Goal: Find specific page/section: Find specific page/section

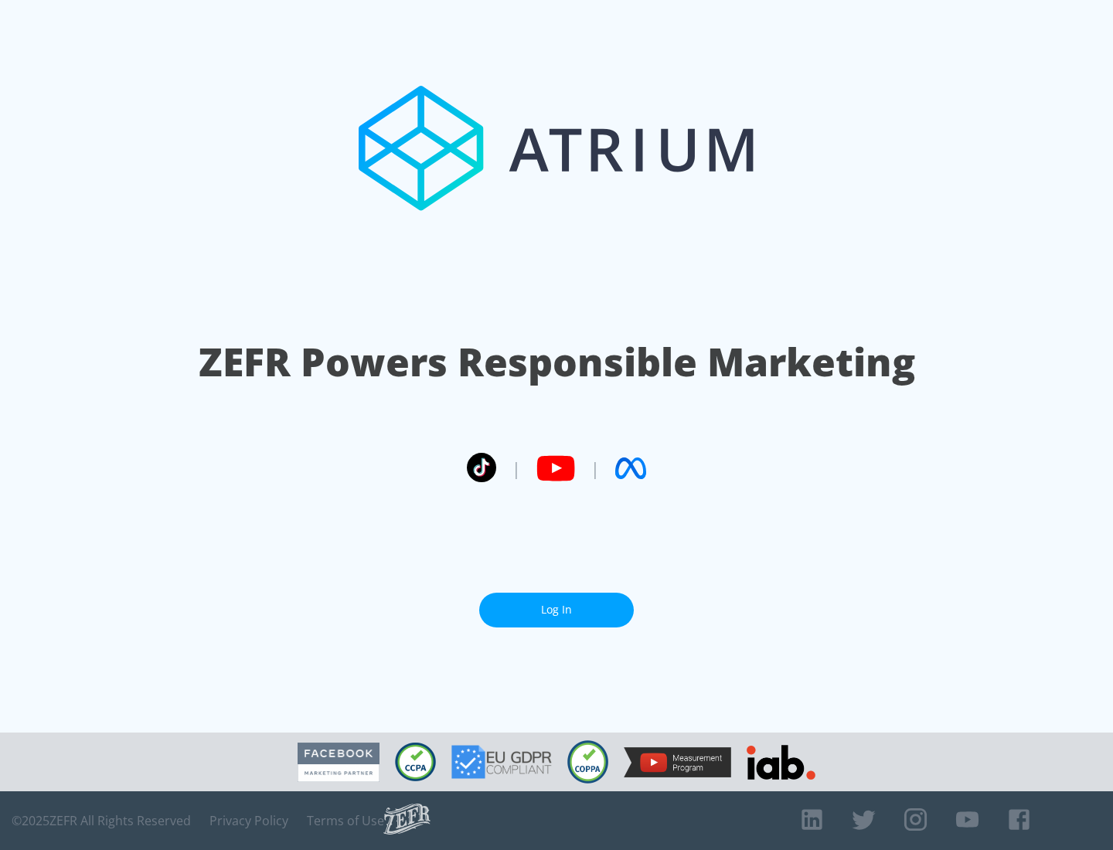
click at [557, 610] on link "Log In" at bounding box center [556, 610] width 155 height 35
